Goal: Task Accomplishment & Management: Manage account settings

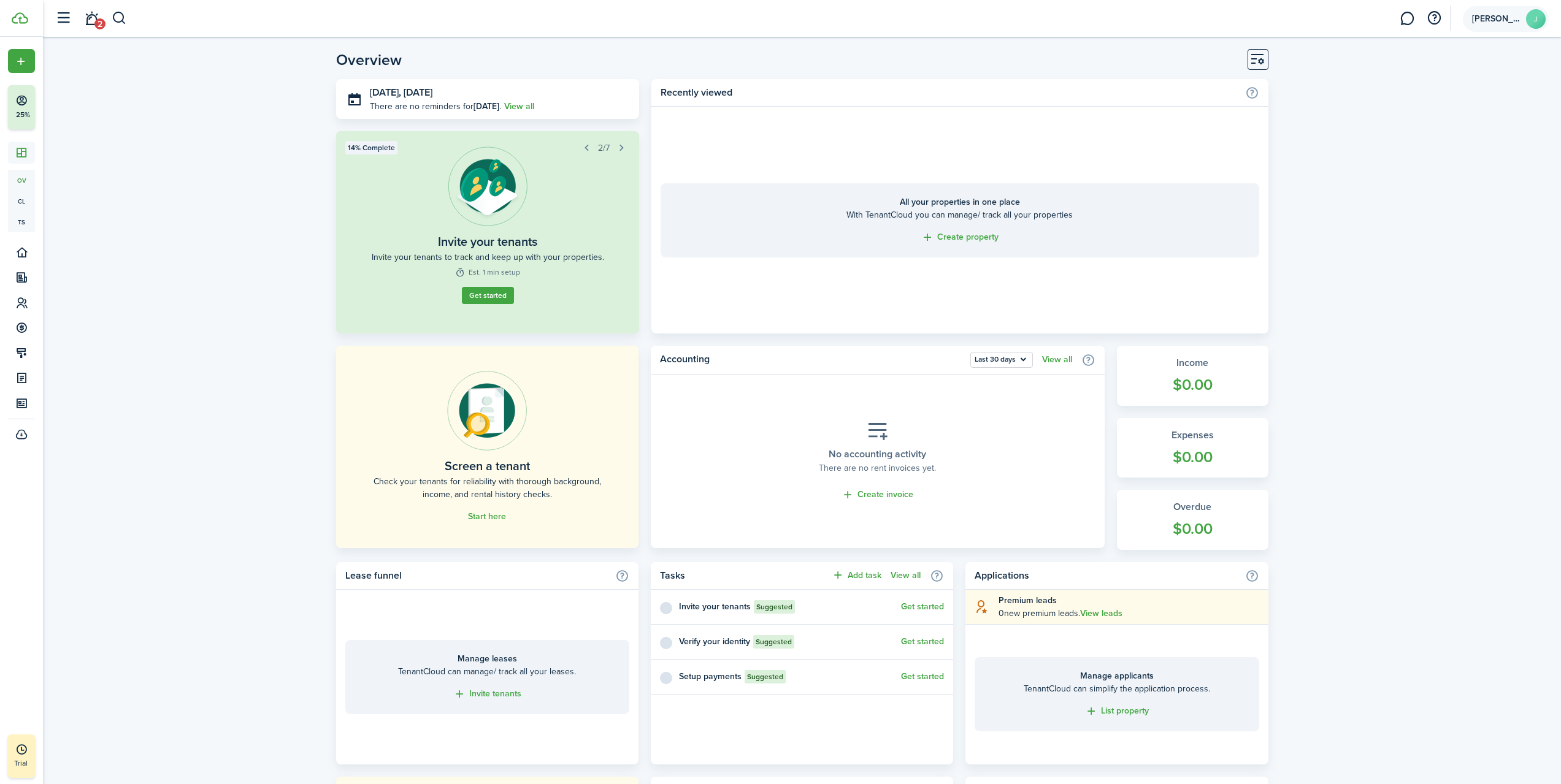
click at [1503, 18] on span "[PERSON_NAME]" at bounding box center [1496, 18] width 49 height 9
click at [1446, 97] on link "Settings" at bounding box center [1450, 99] width 68 height 21
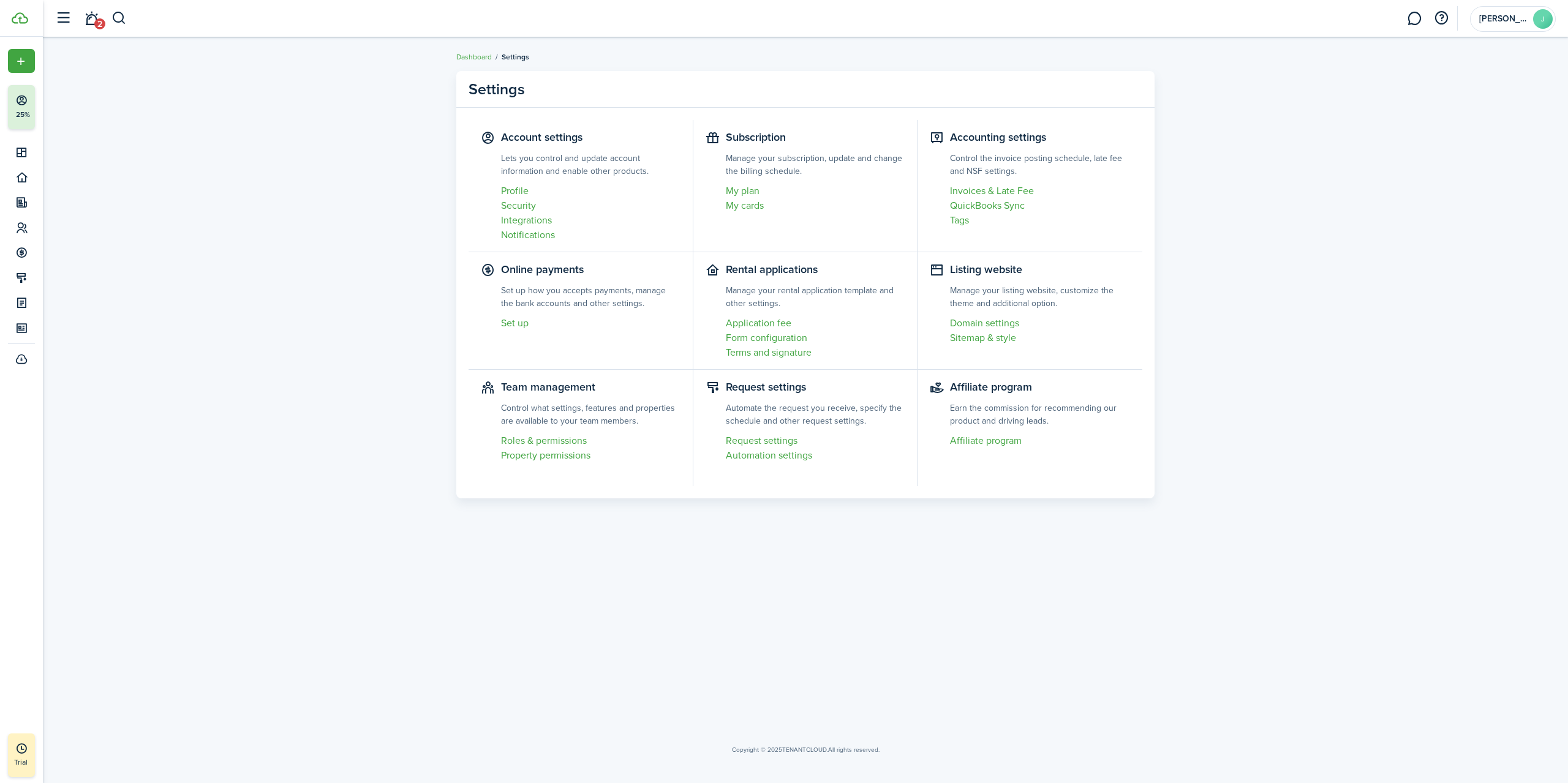
click at [746, 191] on link "My plan" at bounding box center [815, 191] width 179 height 14
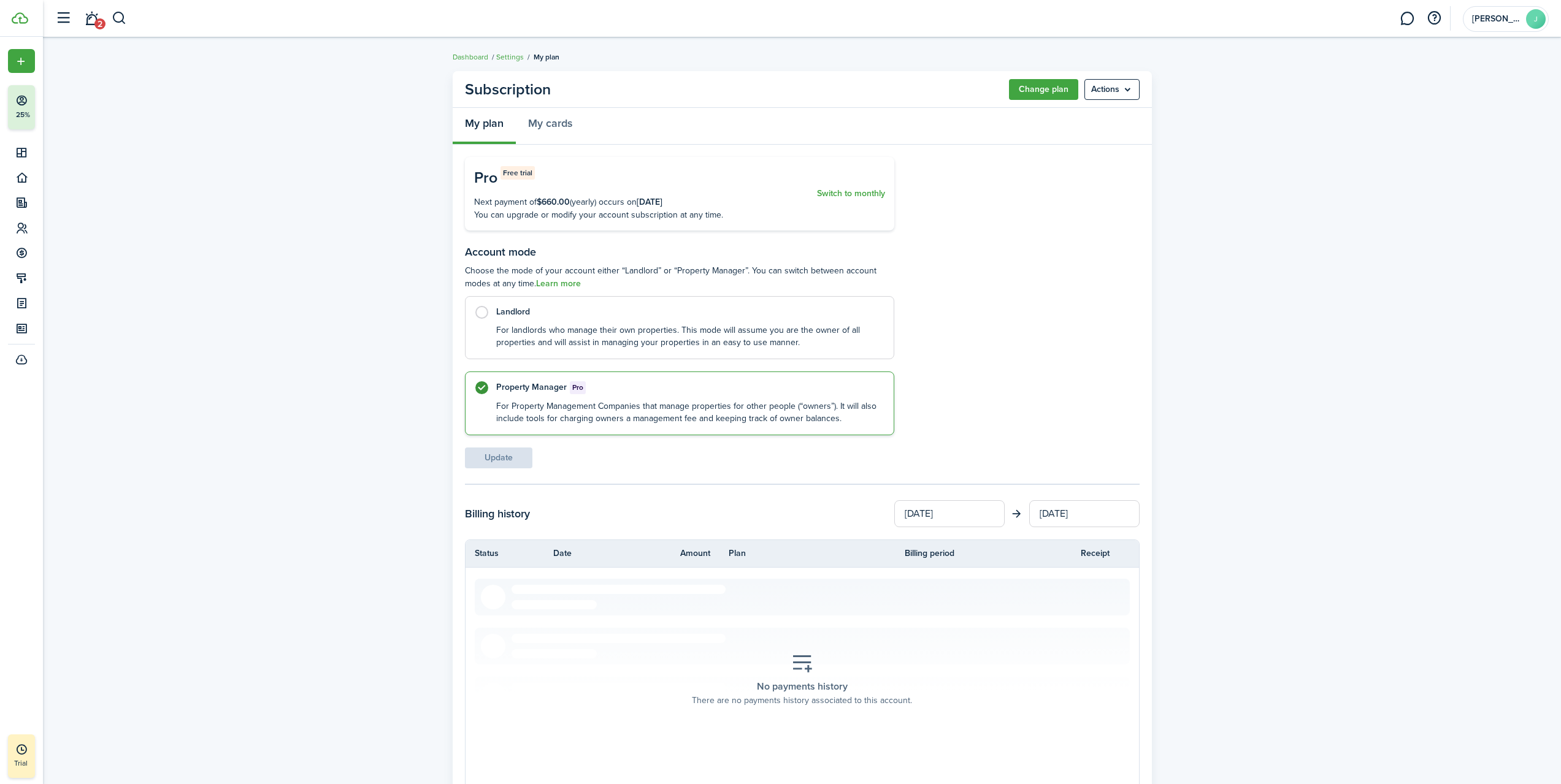
click at [1115, 89] on menu-btn "Actions" at bounding box center [1112, 90] width 55 height 21
click at [1074, 119] on button "Cancel subscription" at bounding box center [1086, 117] width 108 height 21
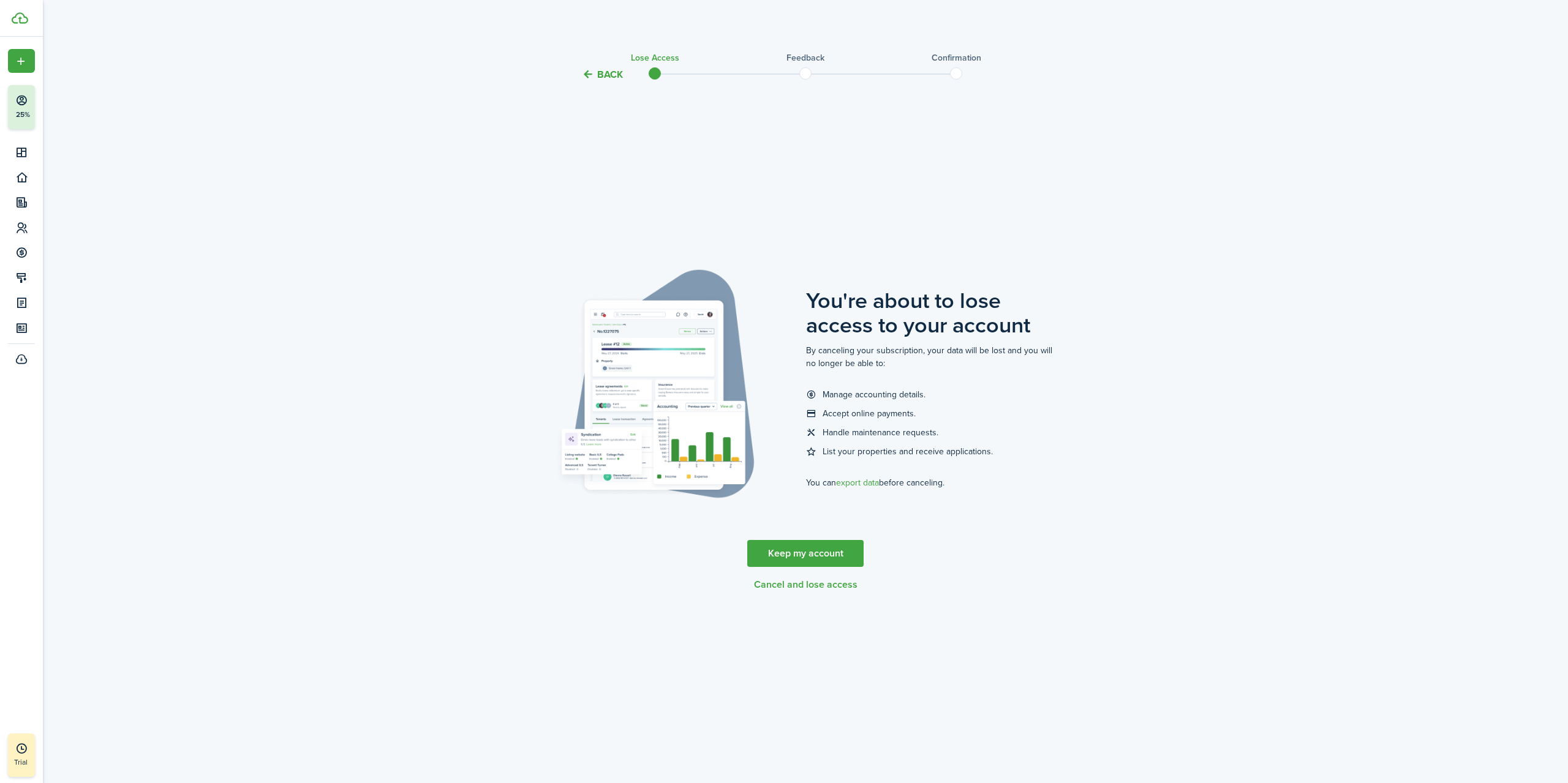
click at [795, 586] on button "Cancel and lose access" at bounding box center [805, 585] width 103 height 11
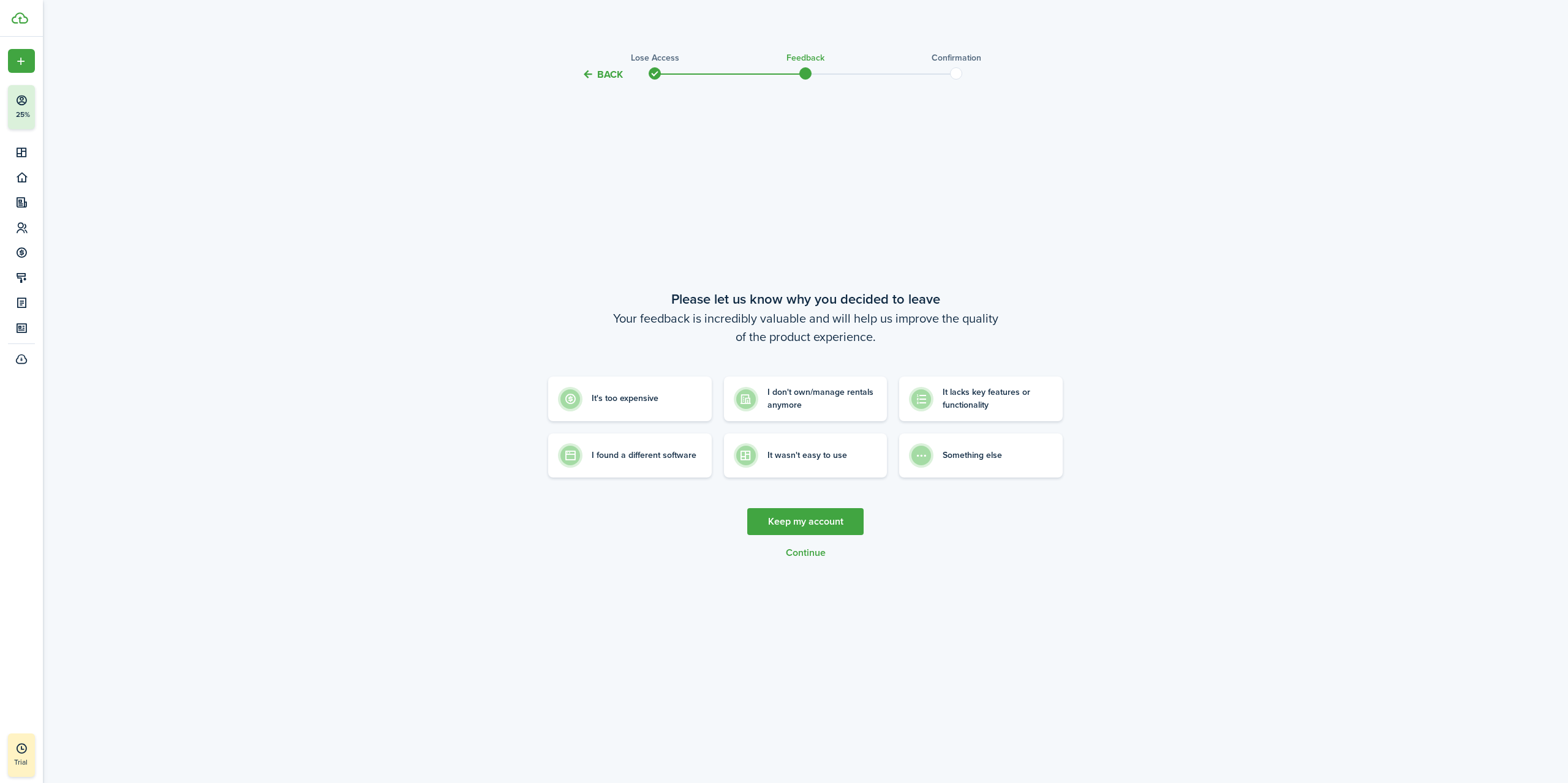
click at [792, 555] on button "Continue" at bounding box center [805, 553] width 40 height 11
click at [795, 462] on label "It wasn't easy to use" at bounding box center [806, 452] width 164 height 44
radio input "true"
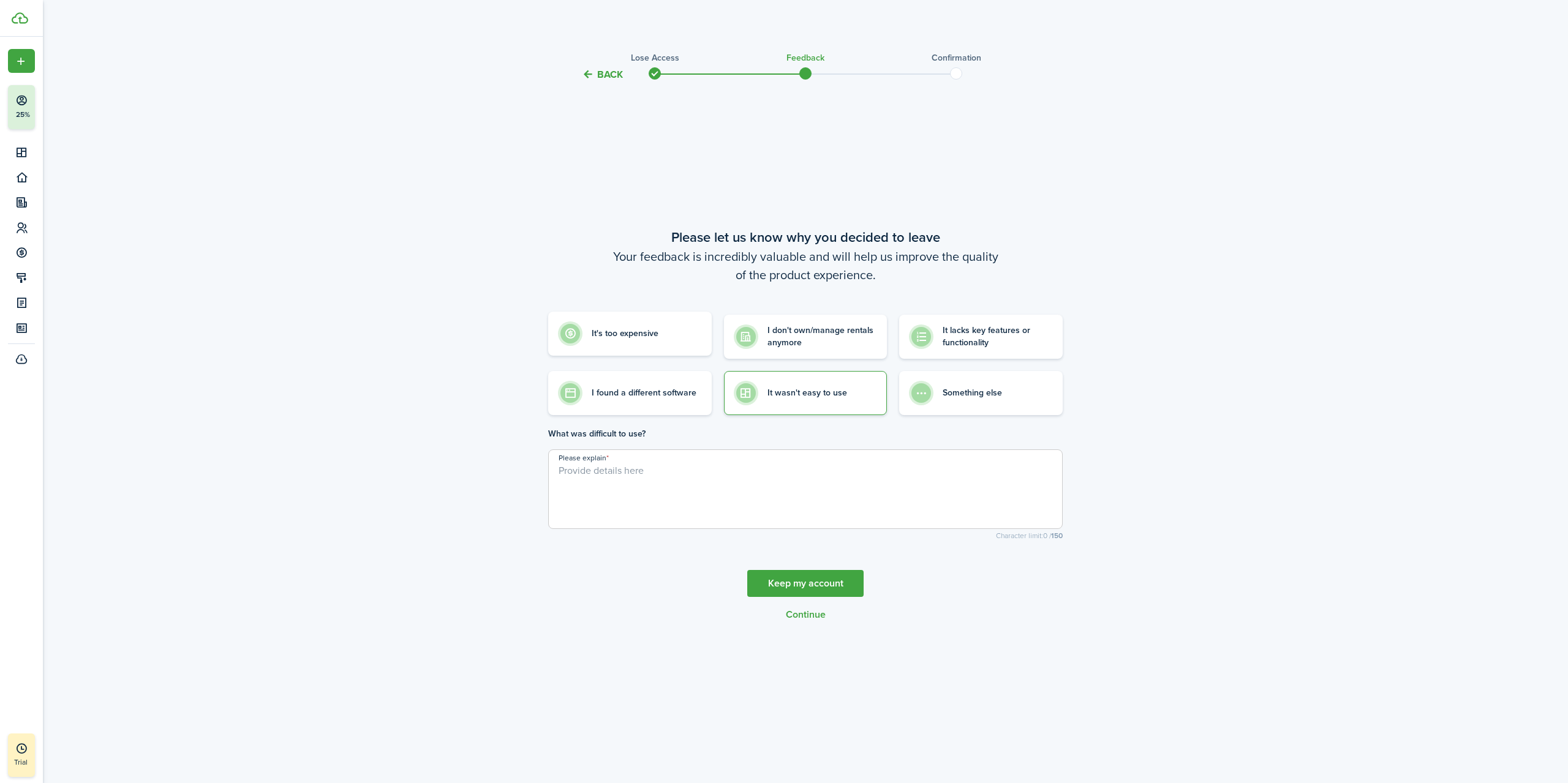
click at [649, 348] on label "It's too expensive" at bounding box center [630, 334] width 164 height 45
radio input "true"
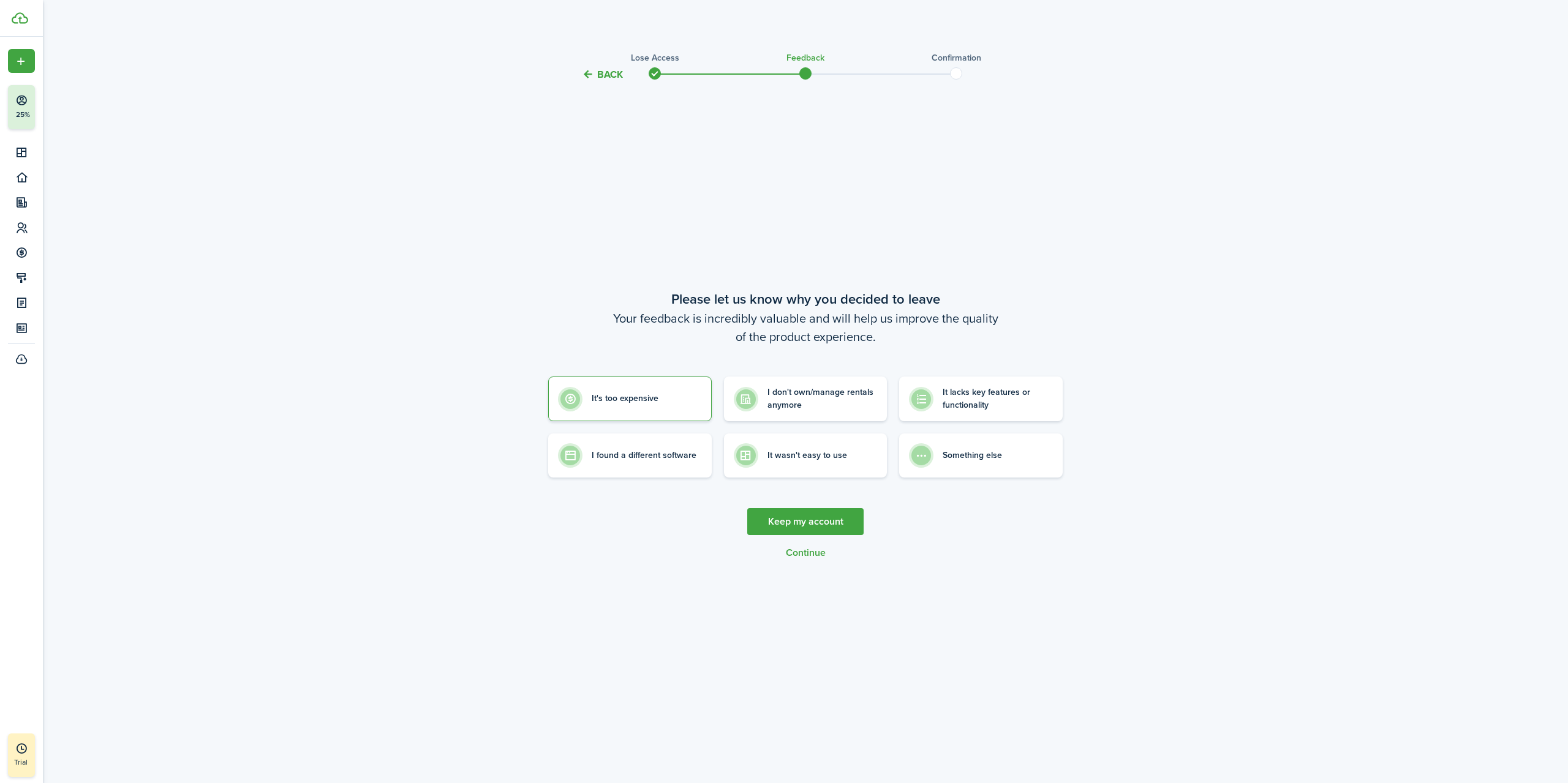
click at [805, 552] on button "Continue" at bounding box center [805, 553] width 40 height 11
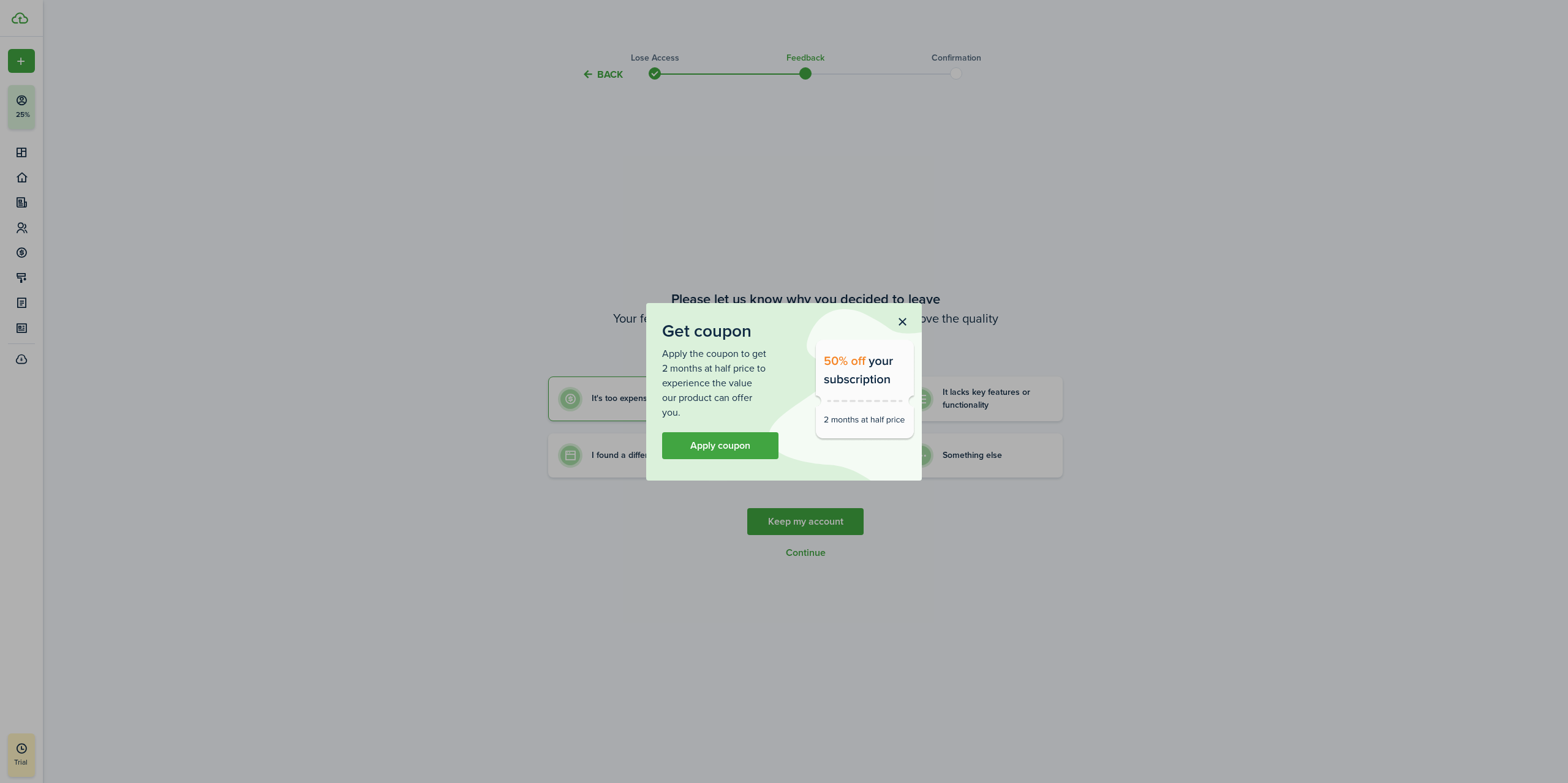
click at [901, 324] on button "button" at bounding box center [902, 323] width 21 height 21
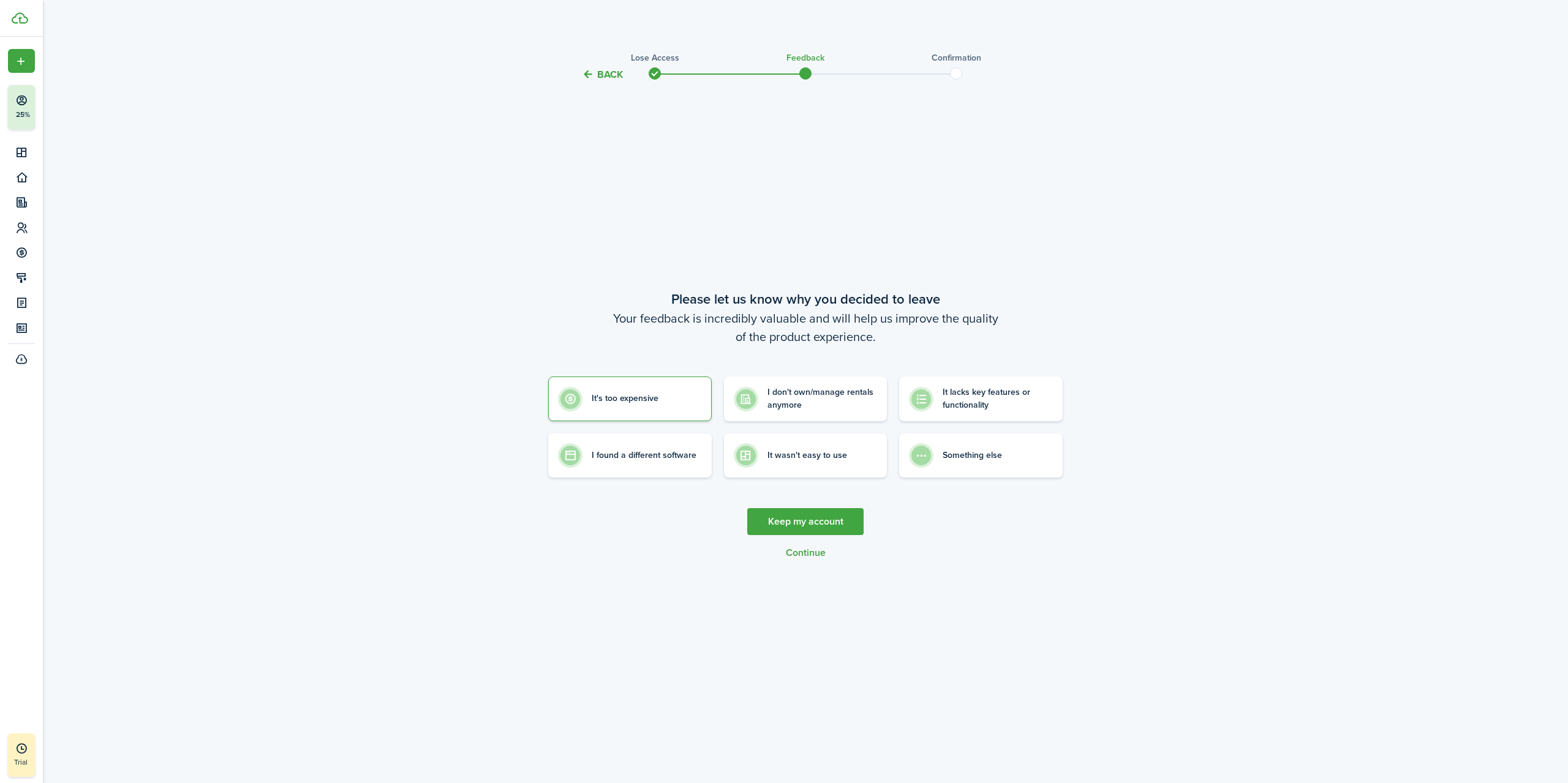
click at [812, 550] on button "Continue" at bounding box center [805, 553] width 40 height 11
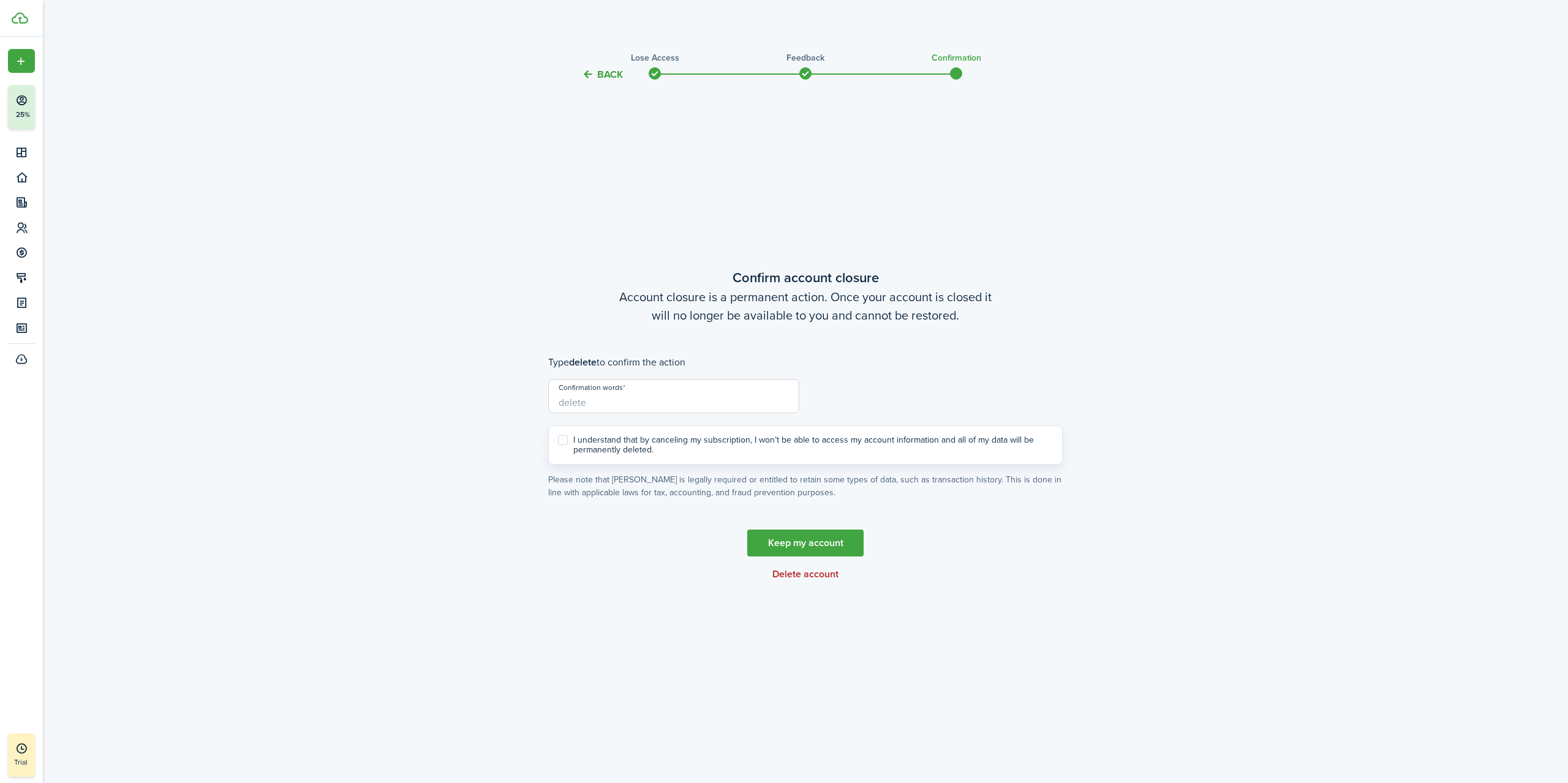
click at [621, 411] on input "Confirmation words" at bounding box center [674, 396] width 251 height 34
type input "del"
